Goal: Find specific page/section

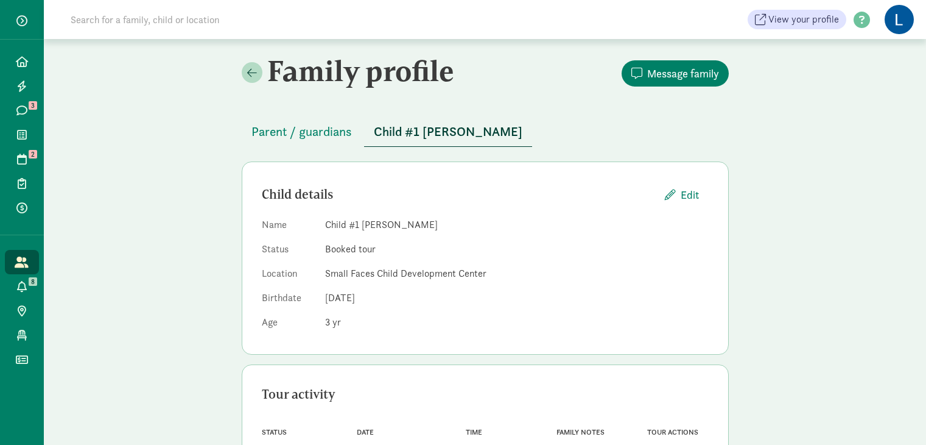
scroll to position [61, 0]
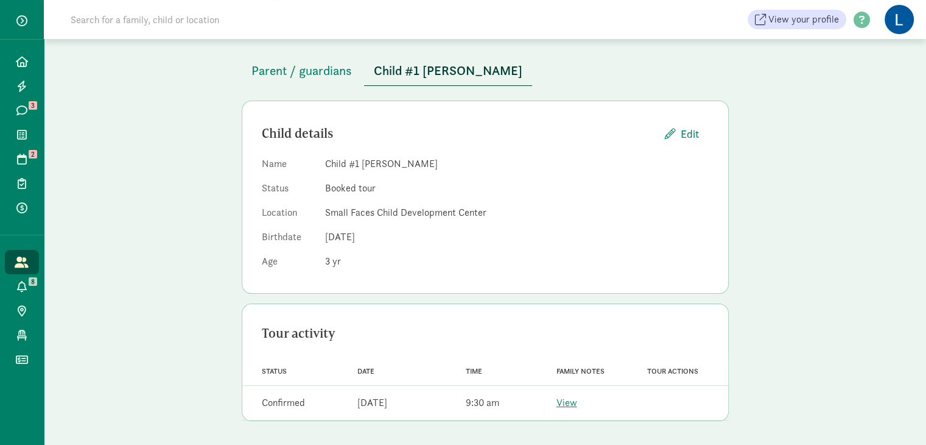
click at [233, 23] on input at bounding box center [234, 19] width 342 height 24
type input "k"
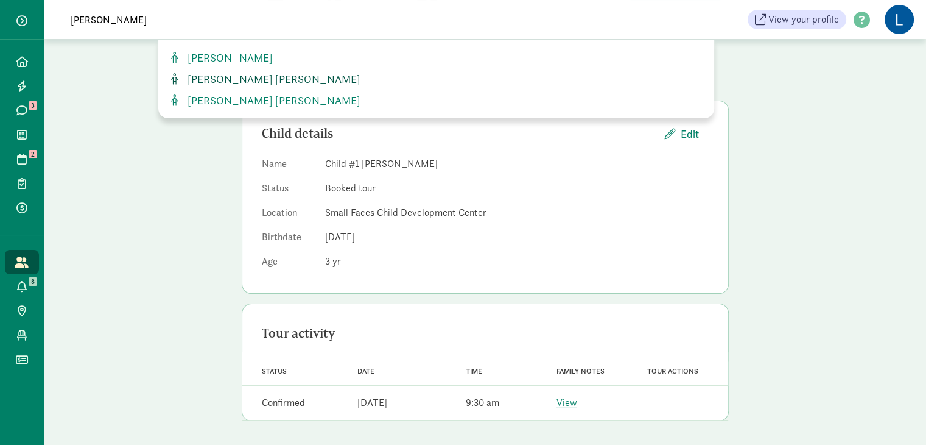
type input "jackson"
click at [225, 76] on span "[PERSON_NAME] [PERSON_NAME]" at bounding box center [272, 79] width 178 height 14
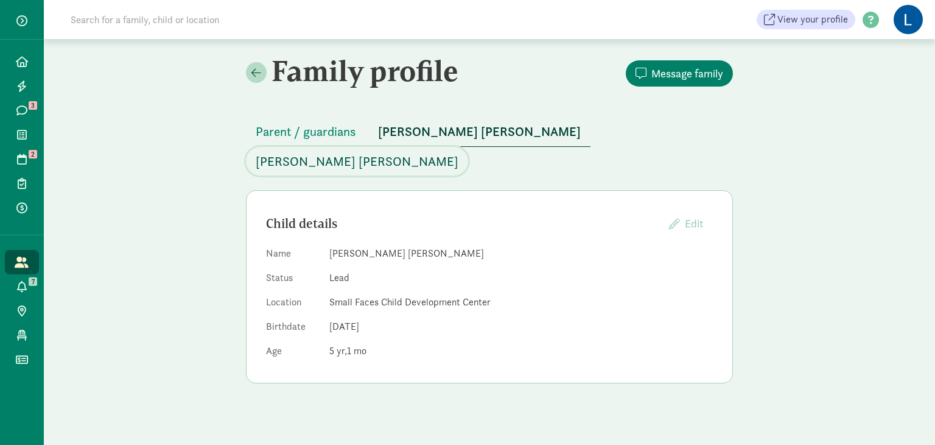
click at [459, 152] on span "[PERSON_NAME] [PERSON_NAME]" at bounding box center [357, 161] width 203 height 19
click at [426, 132] on span "[PERSON_NAME] [PERSON_NAME]" at bounding box center [479, 131] width 203 height 19
click at [316, 130] on span "Parent / guardians" at bounding box center [306, 131] width 100 height 19
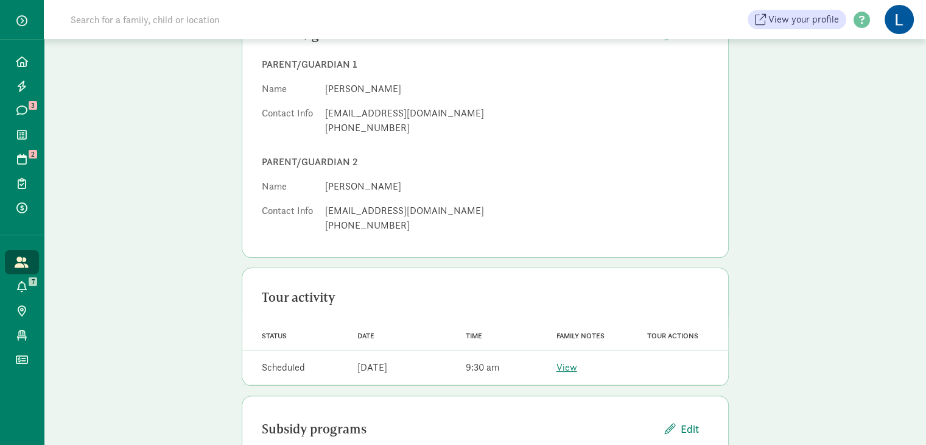
scroll to position [229, 0]
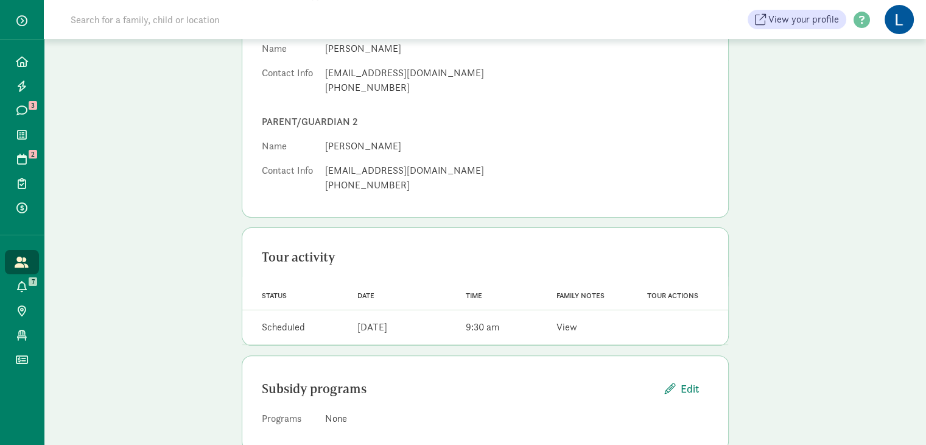
click at [566, 320] on link "View" at bounding box center [567, 326] width 21 height 13
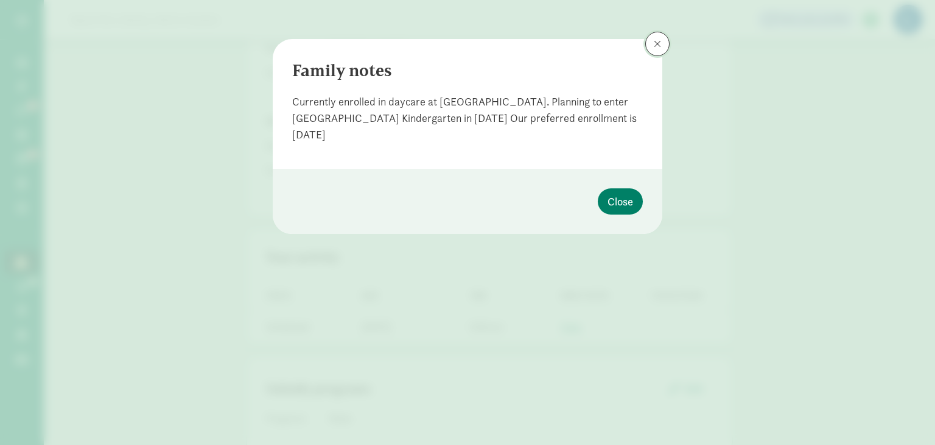
click at [660, 54] on button at bounding box center [658, 44] width 24 height 24
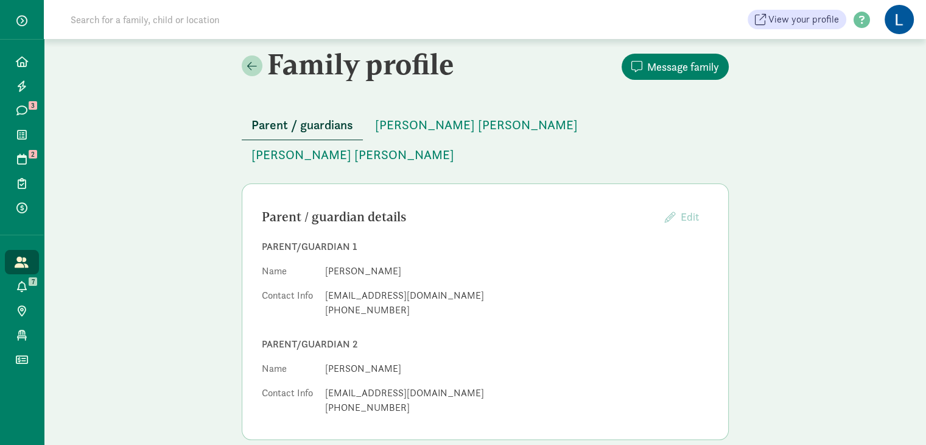
scroll to position [0, 0]
